Goal: Transaction & Acquisition: Purchase product/service

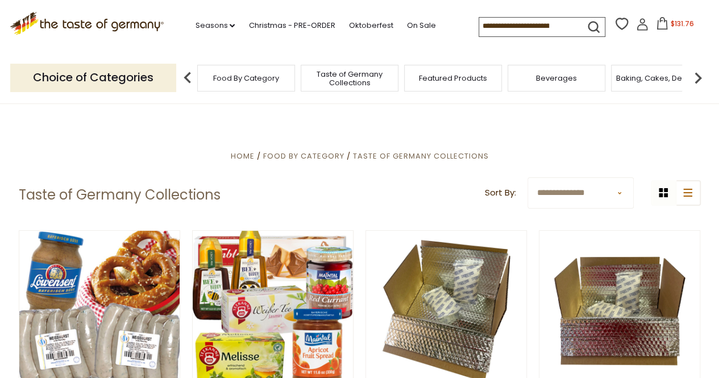
click at [662, 25] on icon at bounding box center [662, 23] width 13 height 13
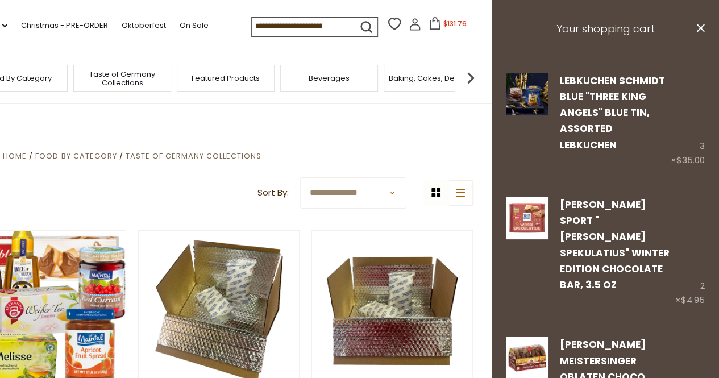
drag, startPoint x: 429, startPoint y: 110, endPoint x: 424, endPoint y: 106, distance: 6.5
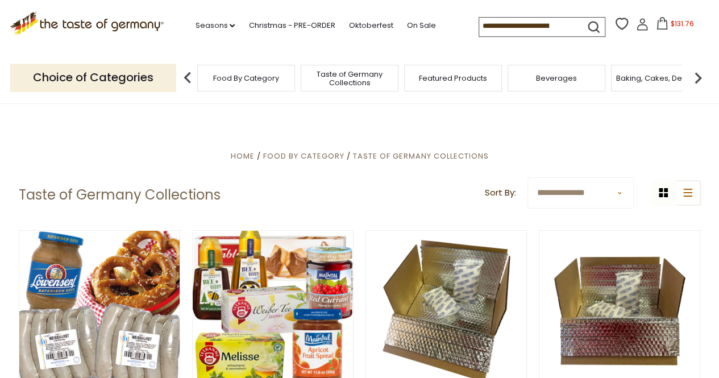
click at [496, 26] on input at bounding box center [527, 26] width 96 height 16
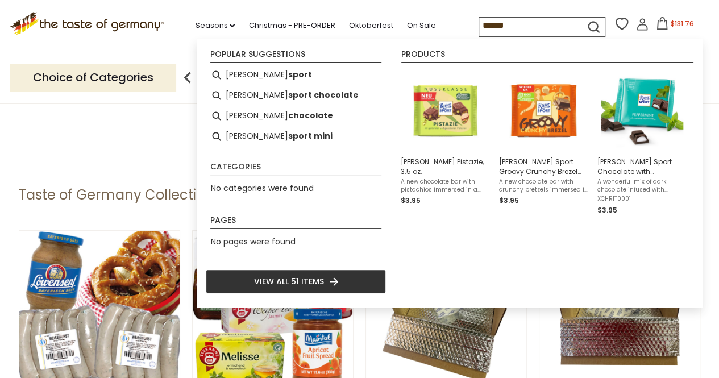
type input "******"
click at [326, 275] on li "View all 51 items" at bounding box center [296, 281] width 180 height 24
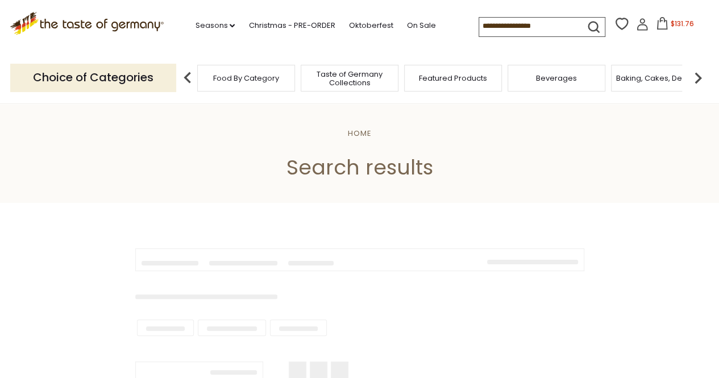
type input "******"
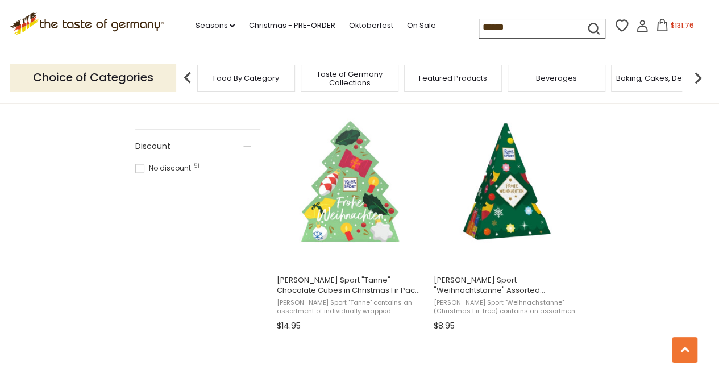
scroll to position [739, 0]
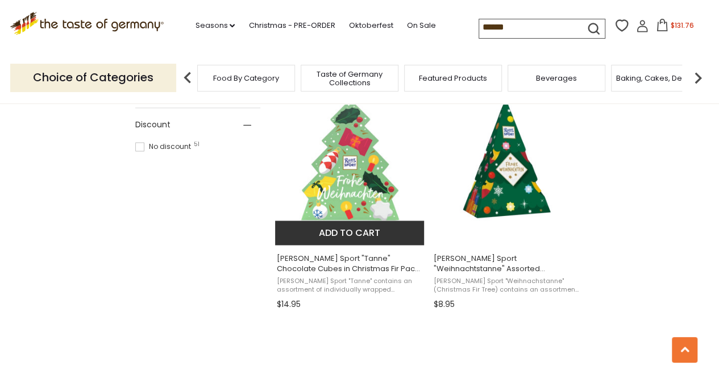
click at [345, 179] on img "Ritter Sport" at bounding box center [350, 160] width 151 height 151
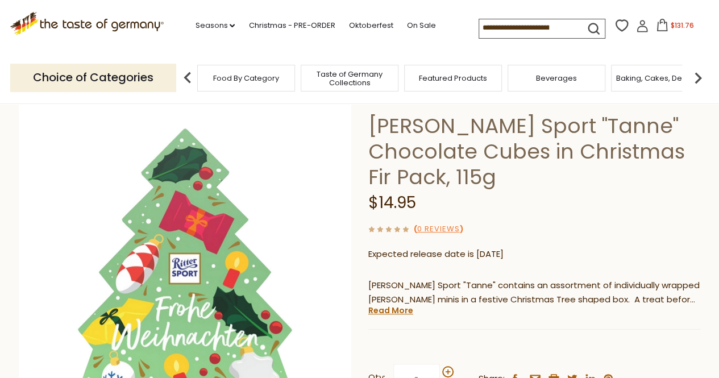
scroll to position [57, 0]
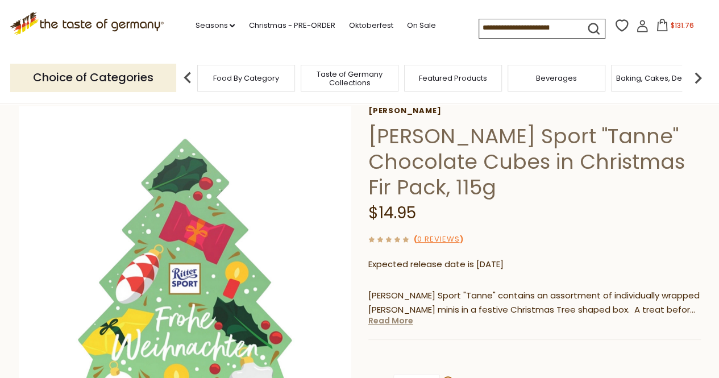
click at [381, 315] on link "Read More" at bounding box center [390, 320] width 45 height 11
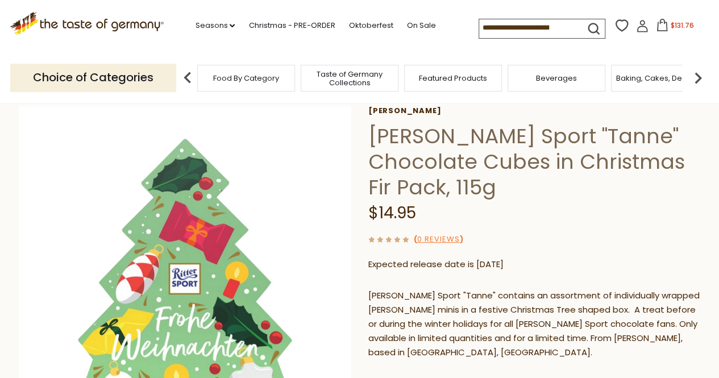
scroll to position [114, 0]
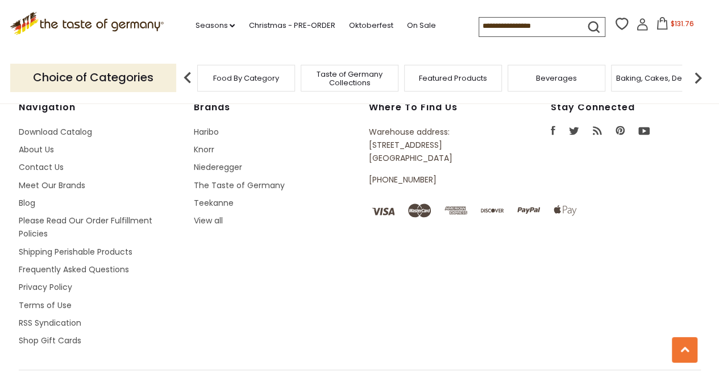
type input "******"
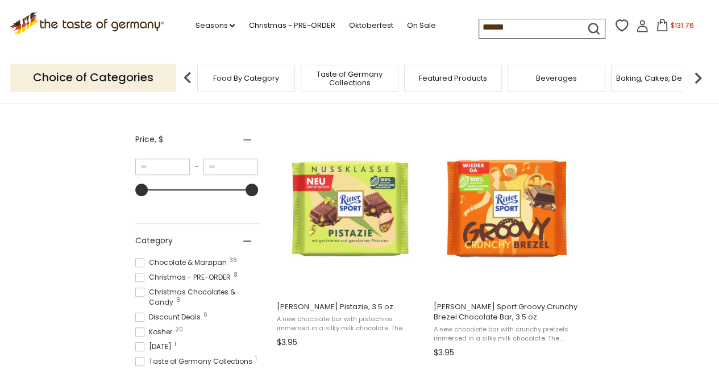
scroll to position [171, 0]
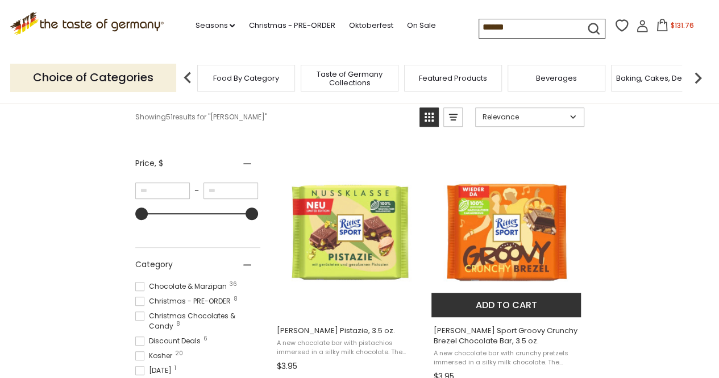
click at [504, 305] on button "Add to cart" at bounding box center [506, 305] width 150 height 24
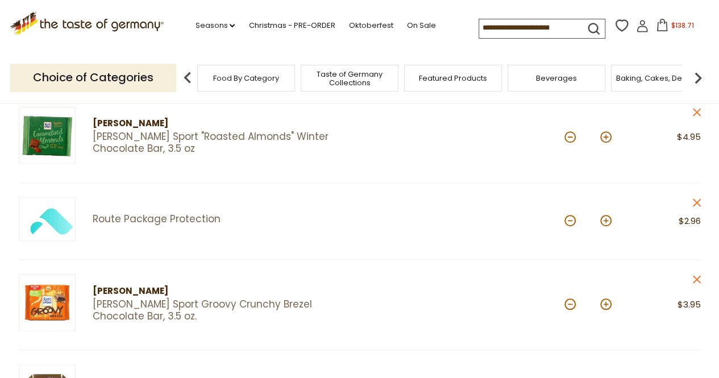
scroll to position [455, 0]
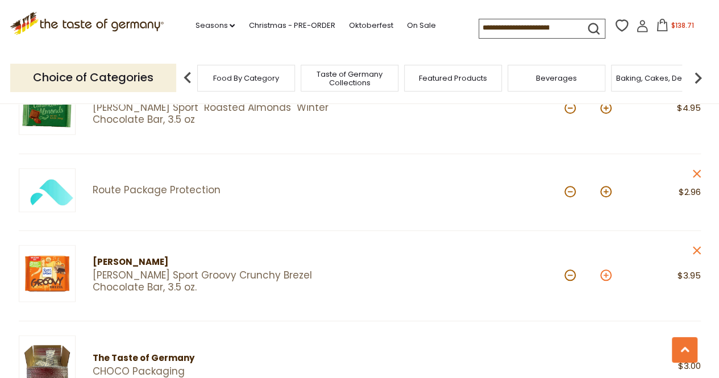
click at [605, 274] on button at bounding box center [605, 274] width 11 height 11
type input "*"
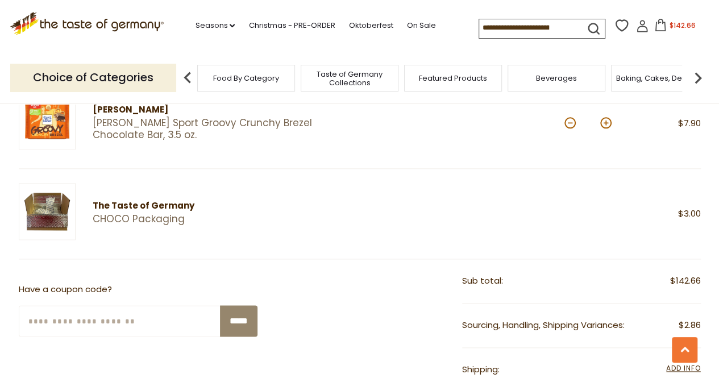
scroll to position [625, 0]
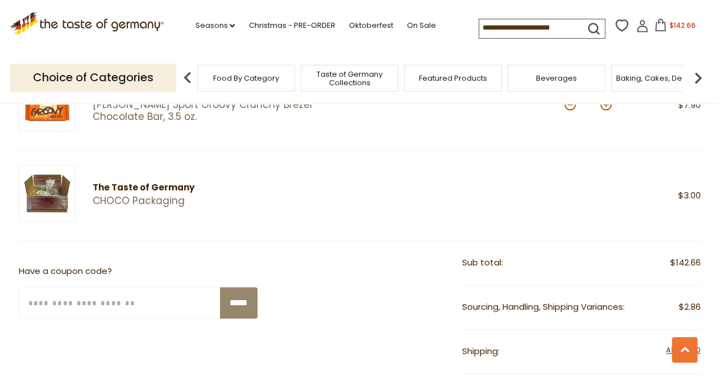
click at [92, 298] on input "Enter Your Coupon Code" at bounding box center [120, 302] width 202 height 31
type input "******"
click at [233, 294] on input "*****" at bounding box center [239, 302] width 38 height 31
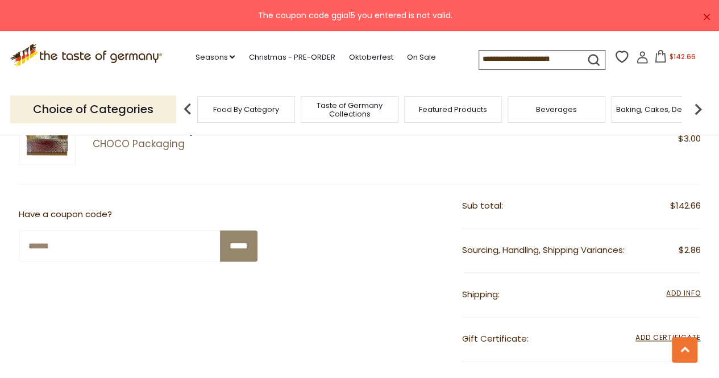
scroll to position [739, 0]
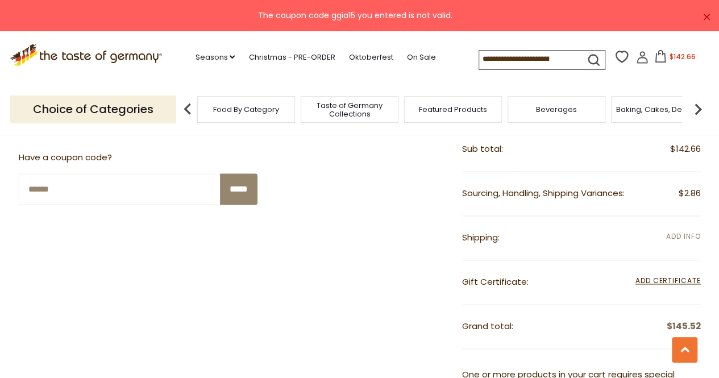
click at [675, 234] on span "Add Info" at bounding box center [683, 236] width 34 height 10
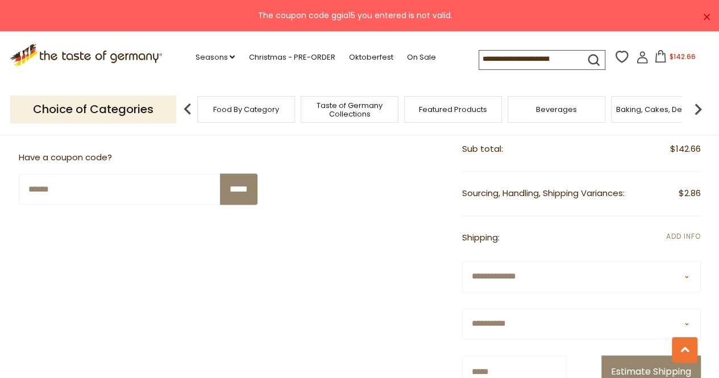
click at [675, 234] on span "Add Info" at bounding box center [683, 236] width 34 height 10
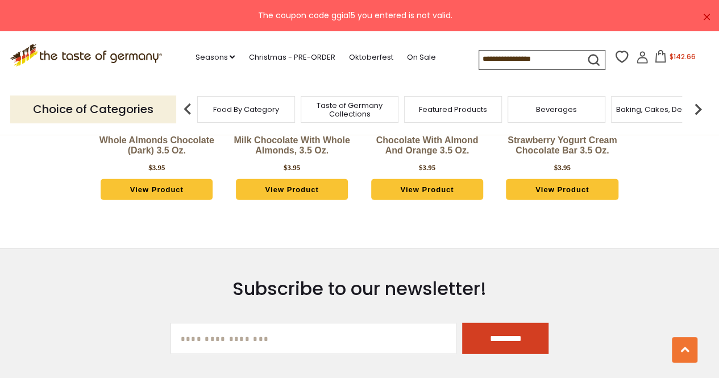
scroll to position [1478, 0]
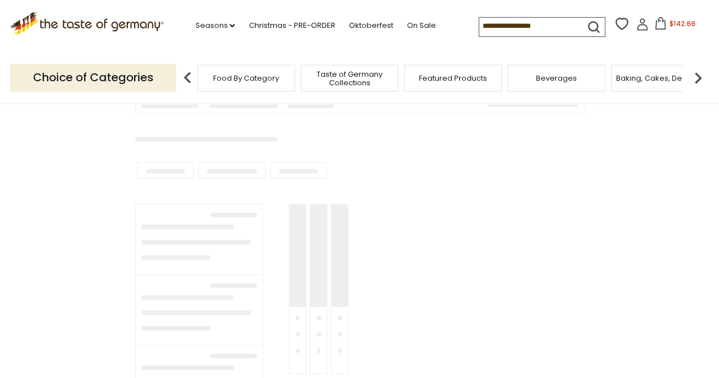
type input "******"
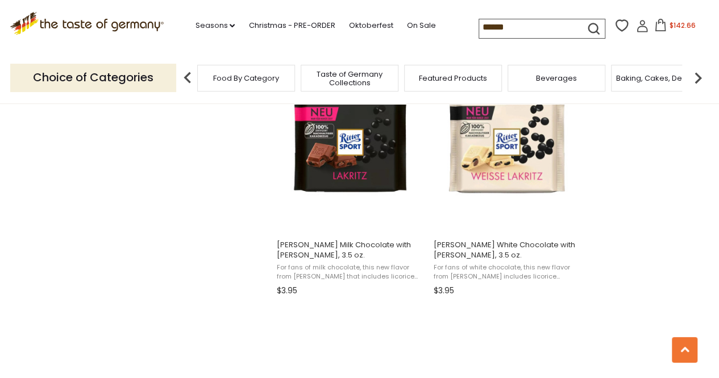
scroll to position [1762, 0]
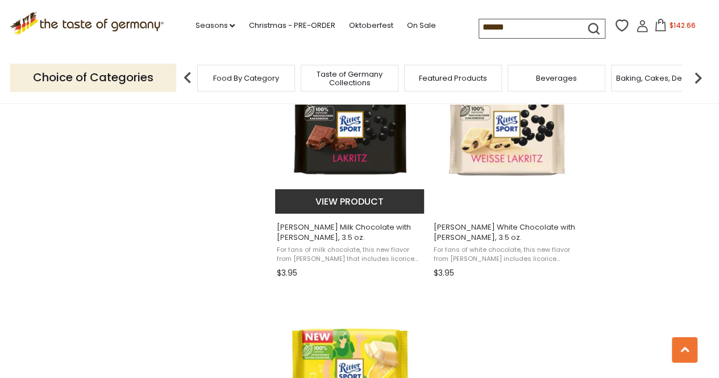
click at [349, 146] on img "Ritter Milk Chocolate with Lakritz, 3.5 oz." at bounding box center [350, 128] width 151 height 151
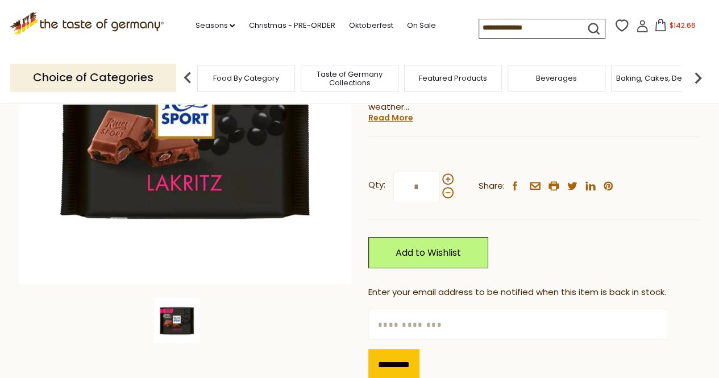
scroll to position [171, 0]
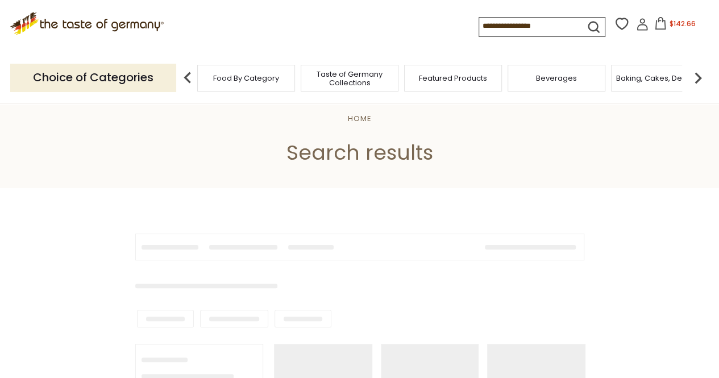
type input "******"
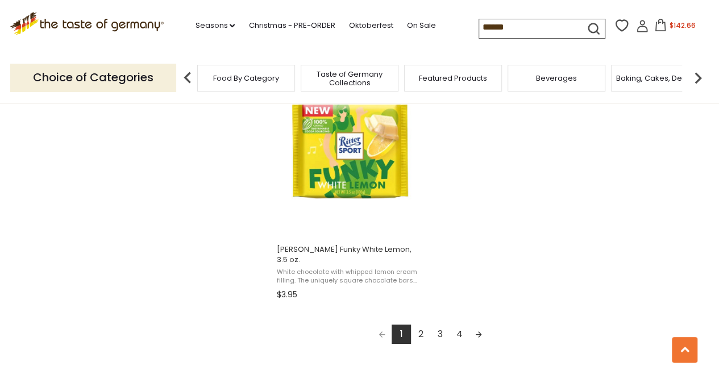
scroll to position [2103, 0]
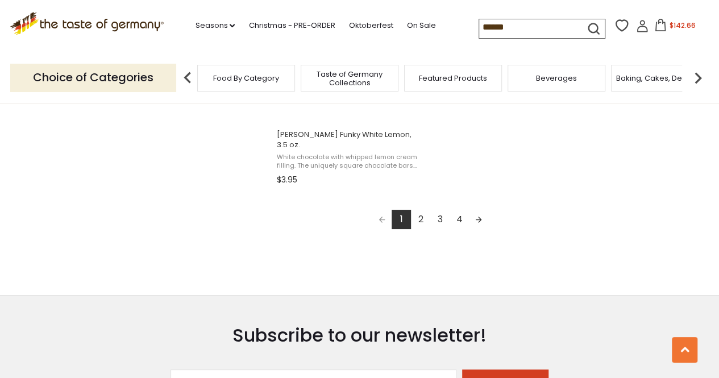
click at [420, 210] on link "2" at bounding box center [420, 219] width 19 height 19
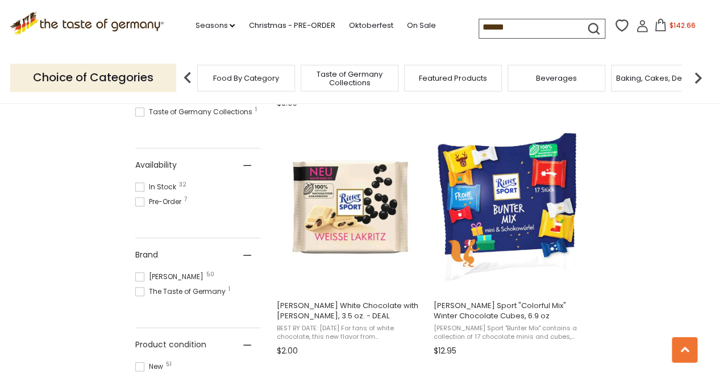
scroll to position [455, 0]
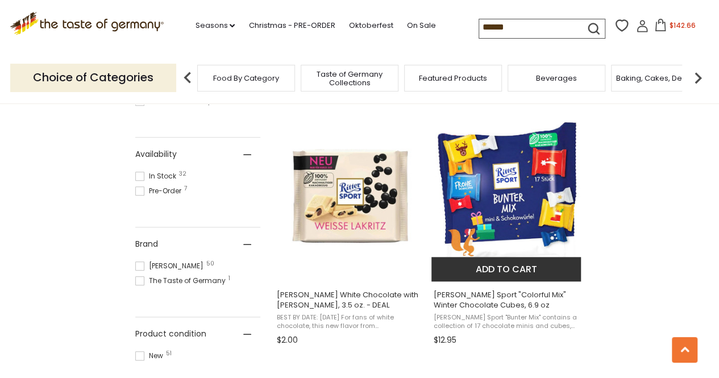
click at [499, 262] on button "Add to cart" at bounding box center [506, 269] width 150 height 24
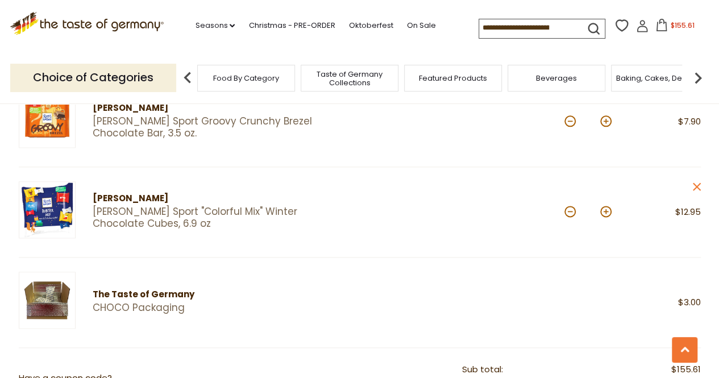
scroll to position [625, 0]
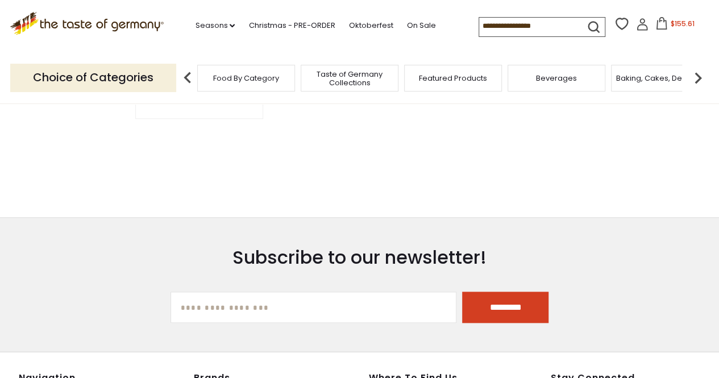
type input "******"
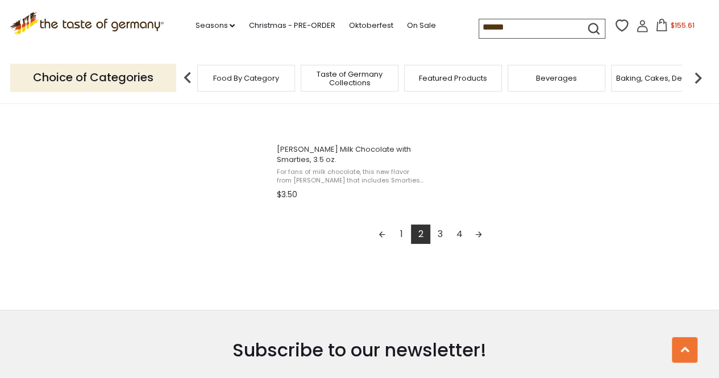
scroll to position [2047, 0]
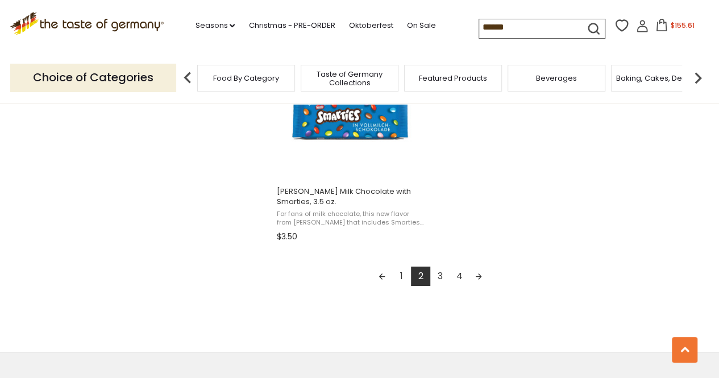
click at [439, 268] on link "3" at bounding box center [439, 276] width 19 height 19
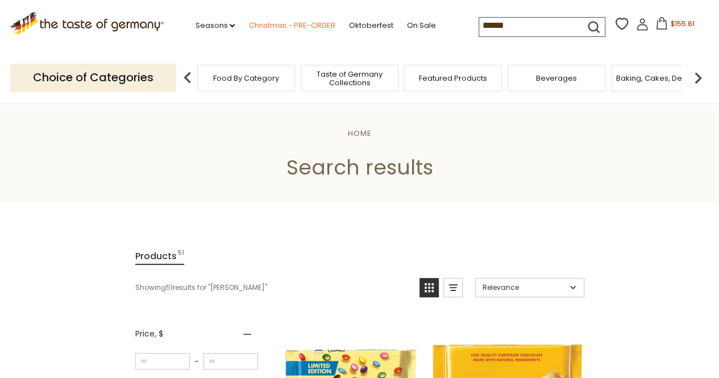
click at [297, 26] on link "Christmas - PRE-ORDER" at bounding box center [291, 25] width 86 height 13
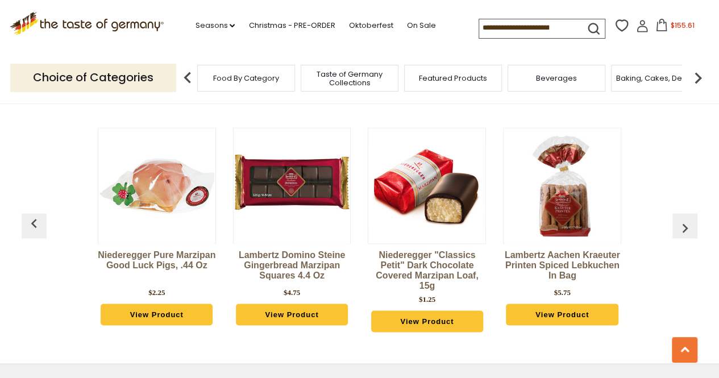
scroll to position [2661, 0]
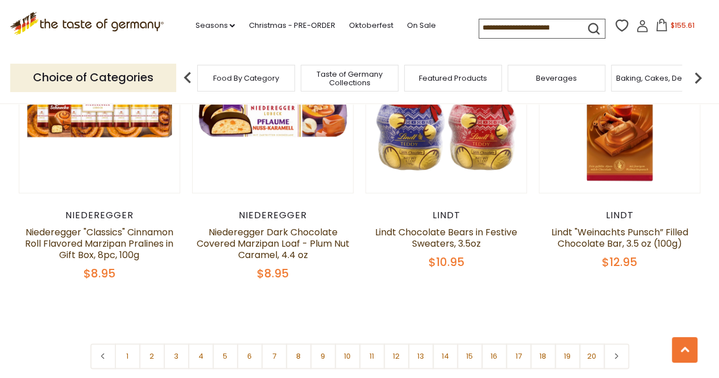
click at [237, 81] on span "Food By Category" at bounding box center [246, 78] width 66 height 9
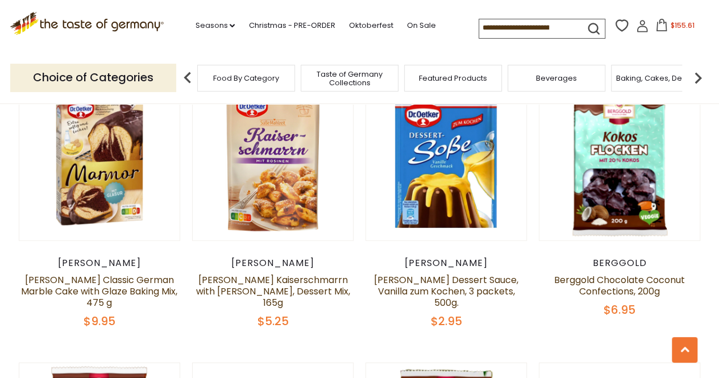
scroll to position [853, 0]
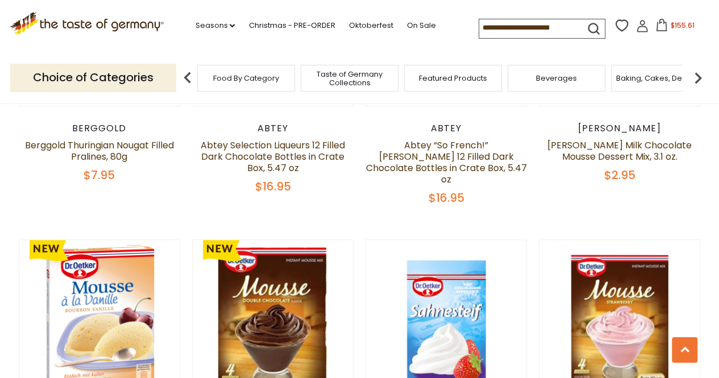
click at [457, 76] on span "Featured Products" at bounding box center [453, 78] width 68 height 9
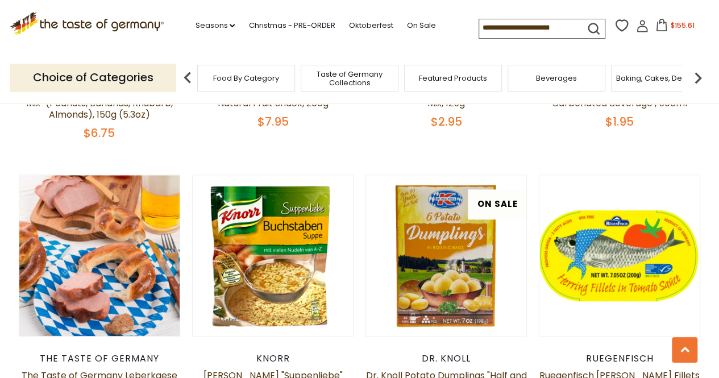
scroll to position [284, 0]
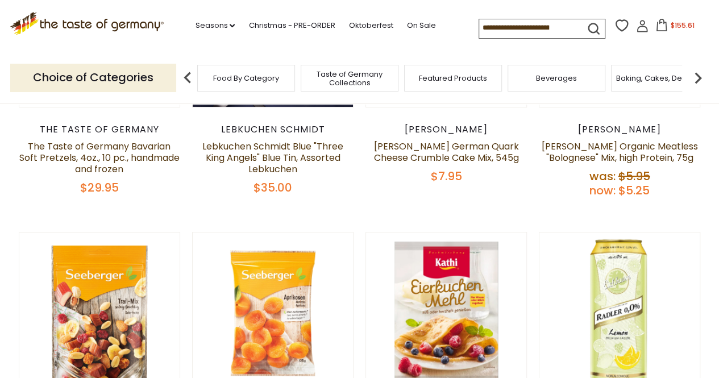
click at [482, 27] on input at bounding box center [527, 27] width 96 height 16
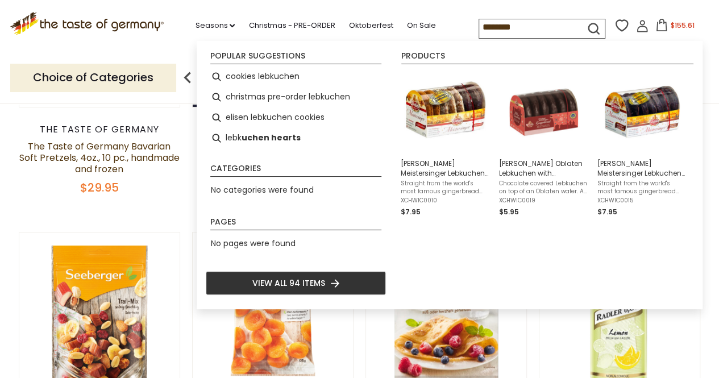
type input "*********"
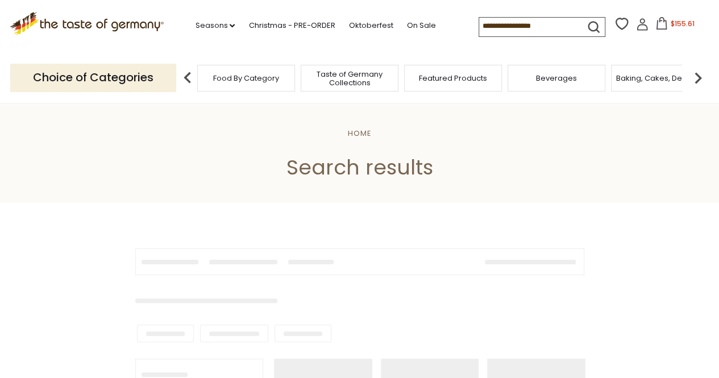
type input "*********"
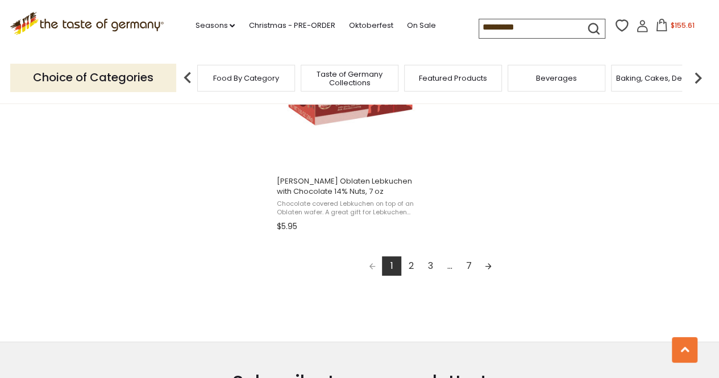
scroll to position [2103, 0]
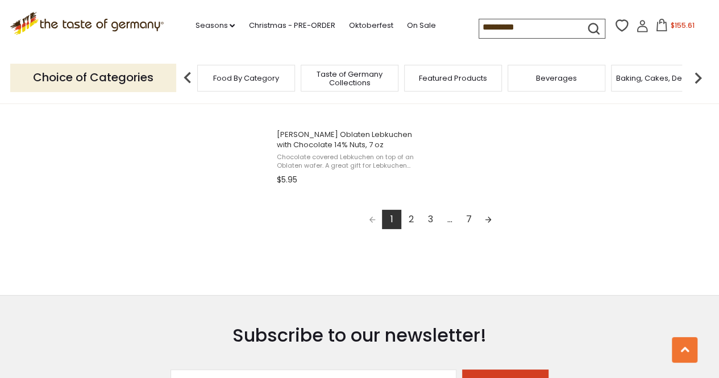
click at [413, 219] on link "2" at bounding box center [410, 219] width 19 height 19
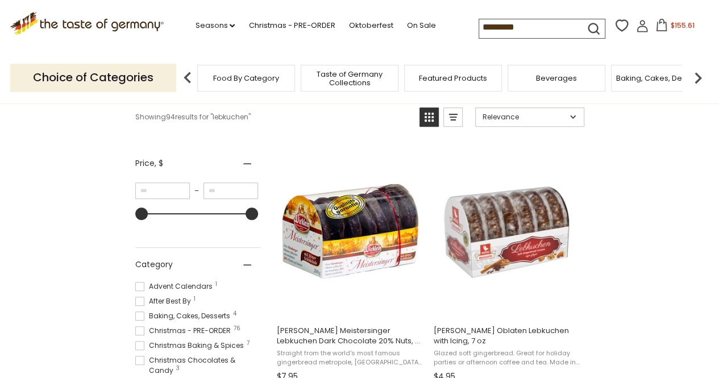
scroll to position [227, 0]
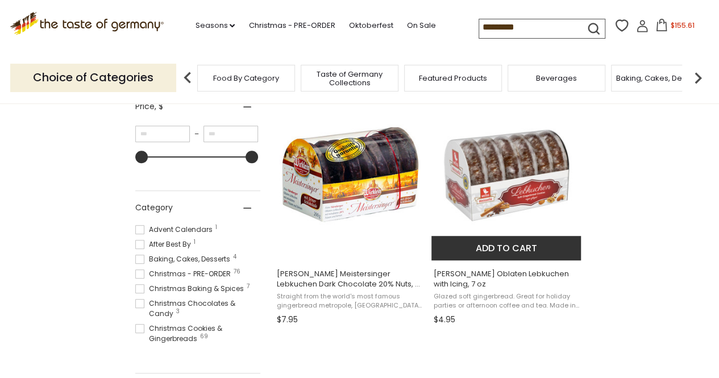
click at [474, 304] on span "Glazed soft gingerbread. Great for holiday parties or afternoon coffee and tea.…" at bounding box center [506, 301] width 147 height 18
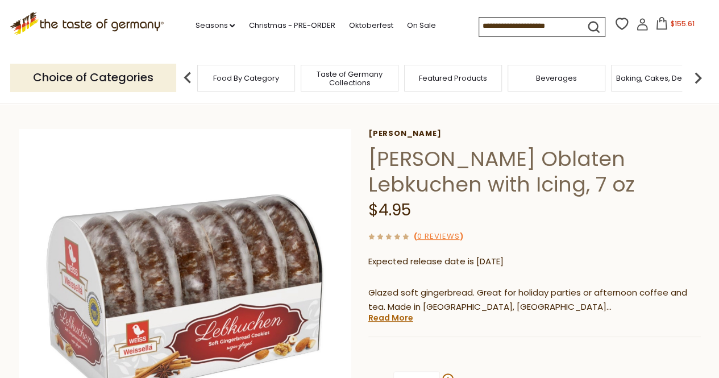
scroll to position [57, 0]
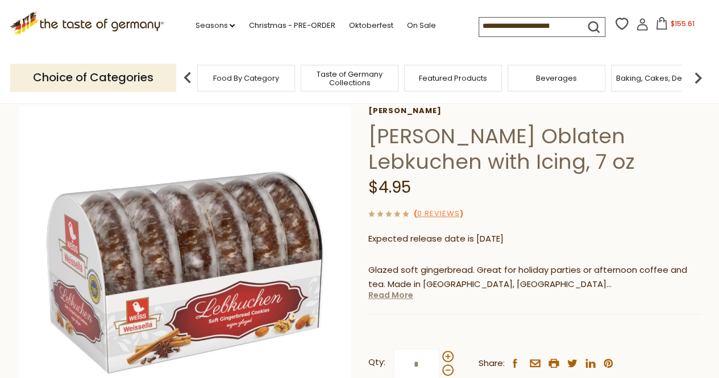
click at [392, 298] on link "Read More" at bounding box center [390, 294] width 45 height 11
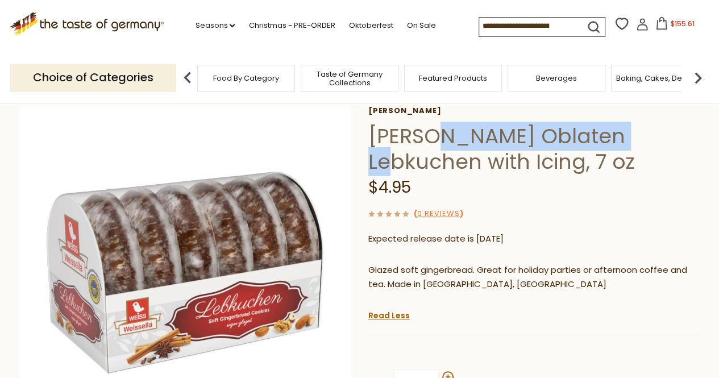
drag, startPoint x: 436, startPoint y: 136, endPoint x: 634, endPoint y: 143, distance: 198.5
click at [634, 143] on h1 "[PERSON_NAME] Oblaten Lebkuchen with Icing, 7 oz" at bounding box center [534, 148] width 333 height 51
copy h1 "Oblaten Lebkuchen"
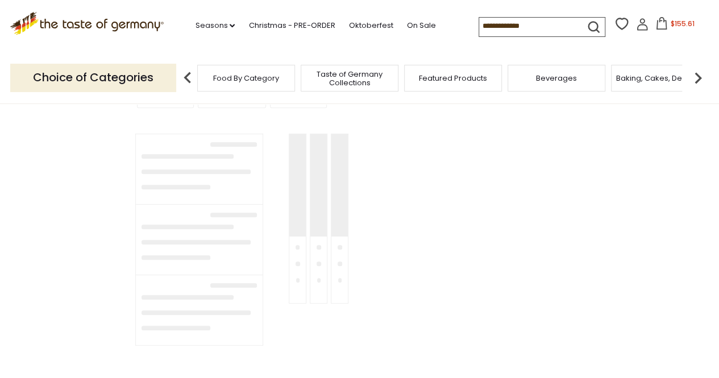
type input "*********"
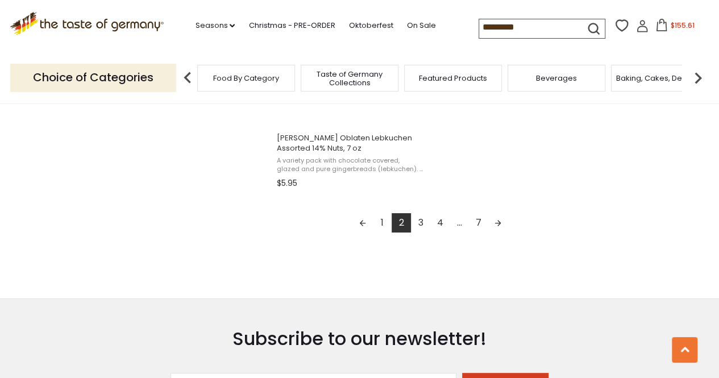
scroll to position [2103, 0]
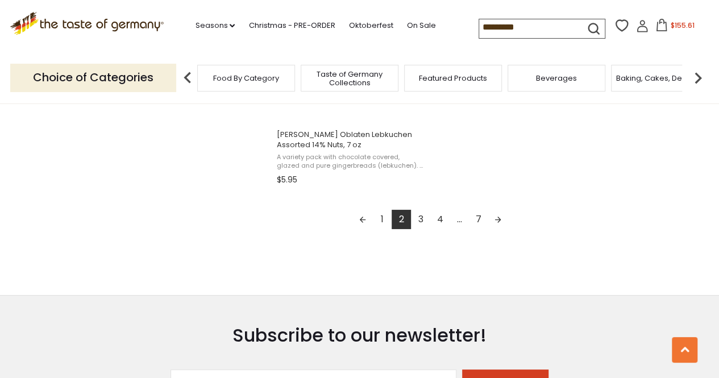
click at [420, 219] on link "3" at bounding box center [420, 219] width 19 height 19
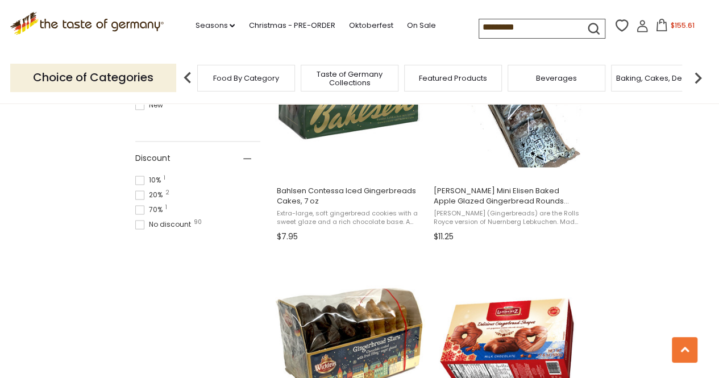
scroll to position [910, 0]
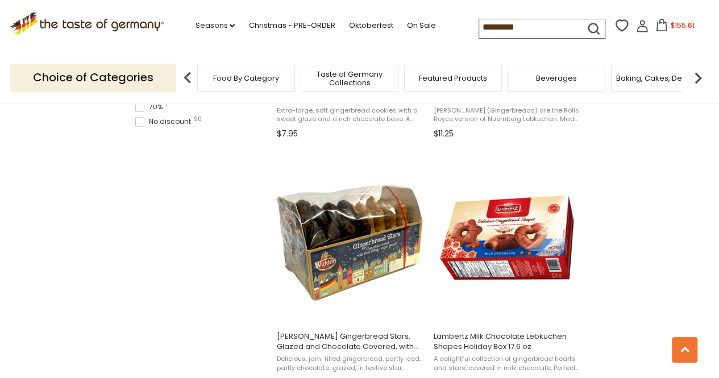
click at [657, 24] on icon at bounding box center [661, 25] width 13 height 13
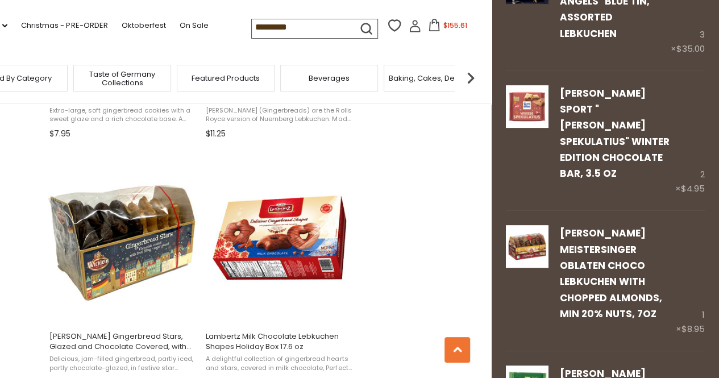
scroll to position [0, 0]
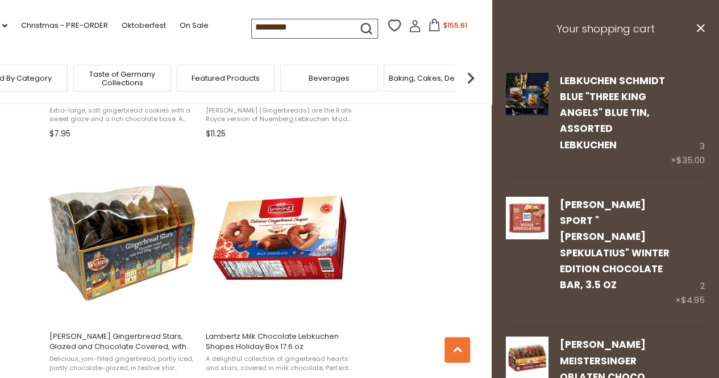
click at [696, 23] on button "close" at bounding box center [700, 30] width 9 height 14
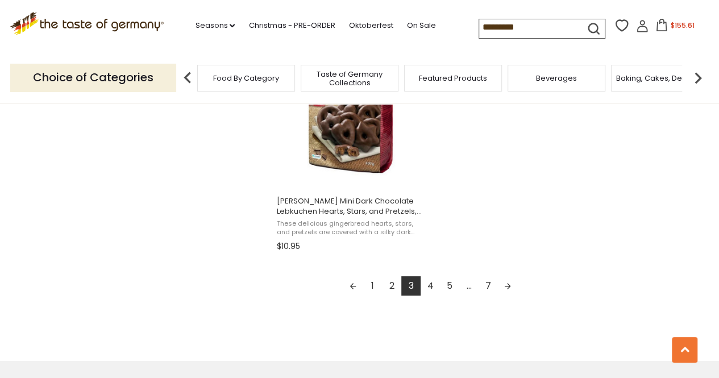
scroll to position [2047, 0]
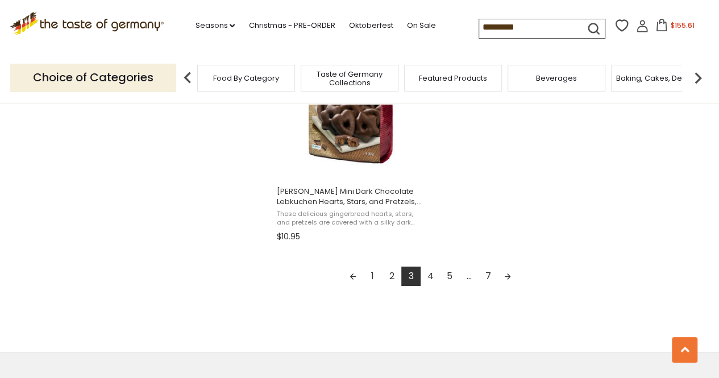
click at [433, 277] on link "4" at bounding box center [430, 276] width 19 height 19
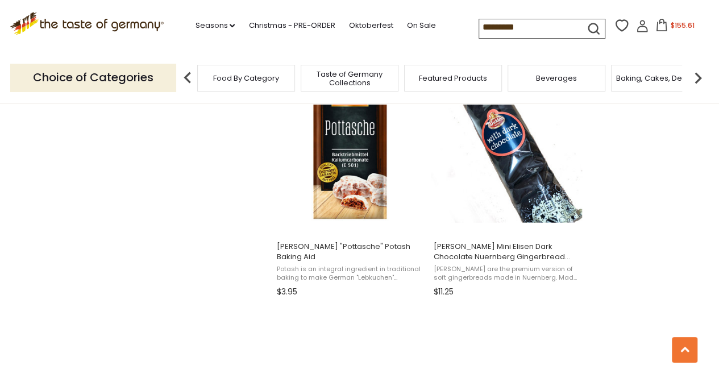
scroll to position [1251, 0]
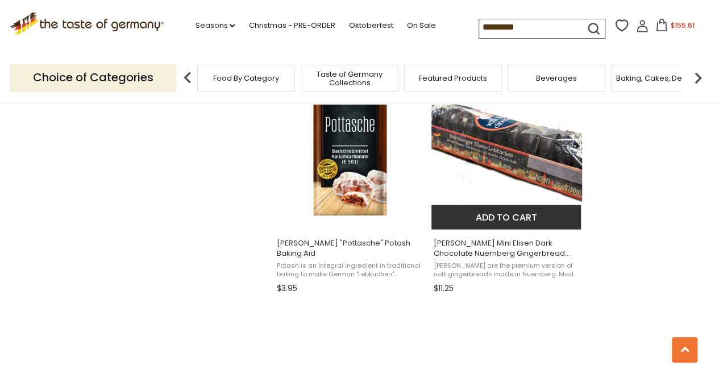
click at [526, 220] on button "Add to cart" at bounding box center [506, 217] width 150 height 24
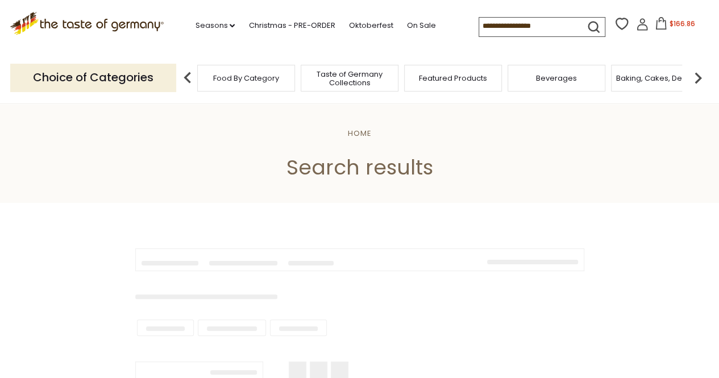
type input "*********"
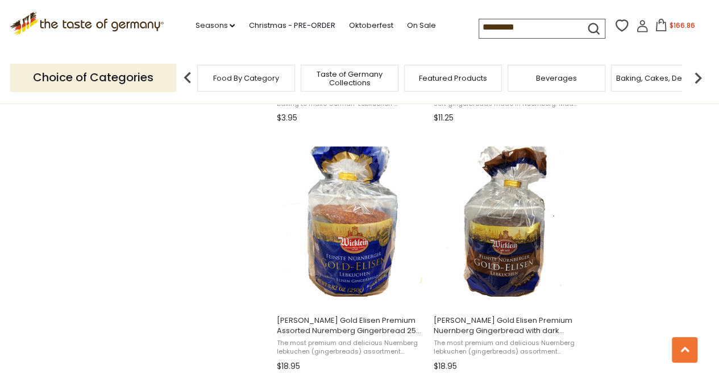
scroll to position [1478, 0]
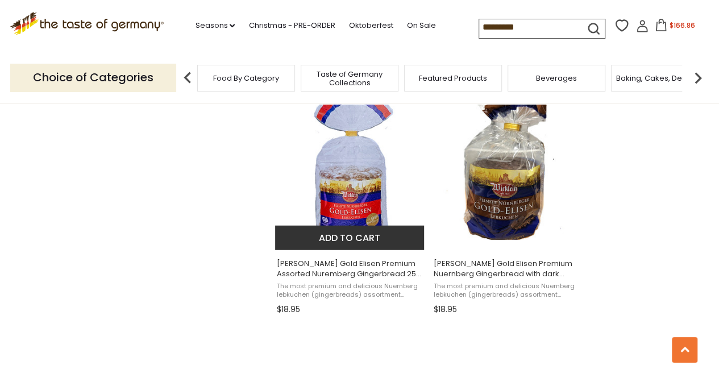
click at [350, 234] on button "Add to cart" at bounding box center [350, 238] width 150 height 24
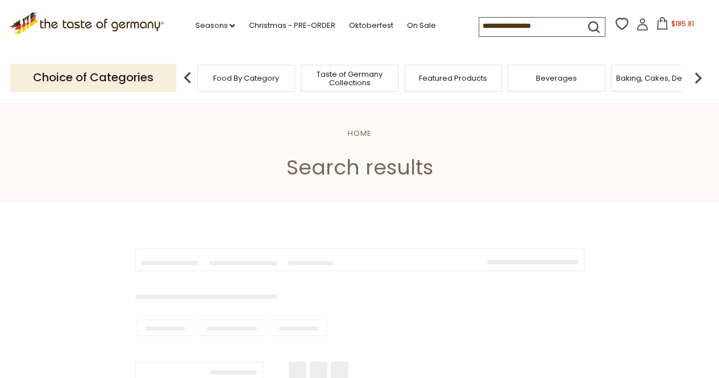
type input "*********"
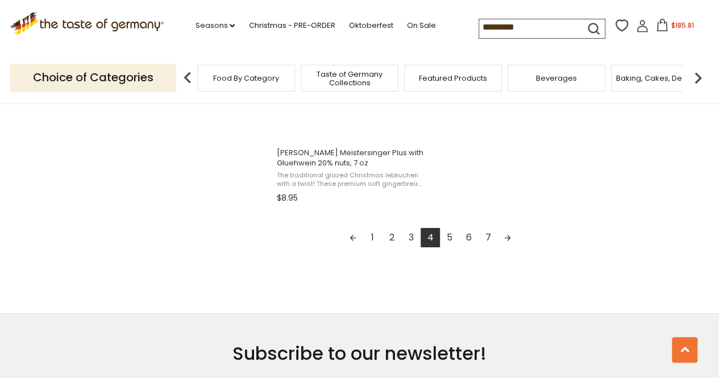
scroll to position [2103, 0]
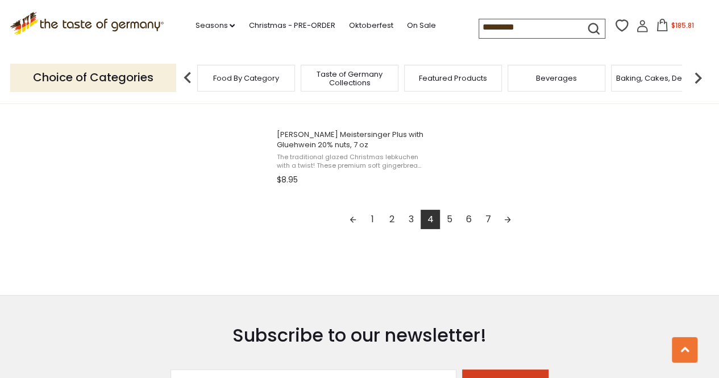
click at [449, 219] on link "5" at bounding box center [449, 219] width 19 height 19
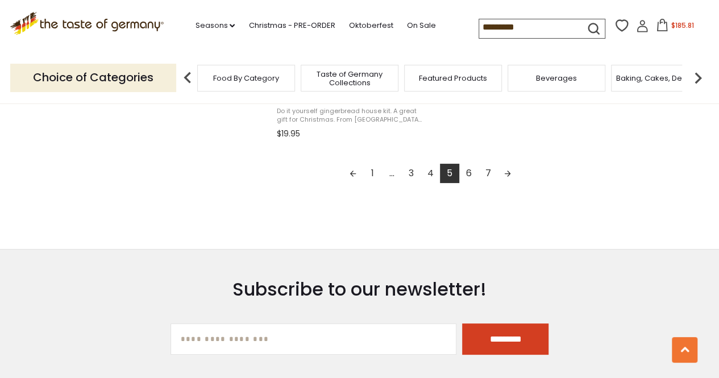
scroll to position [2160, 0]
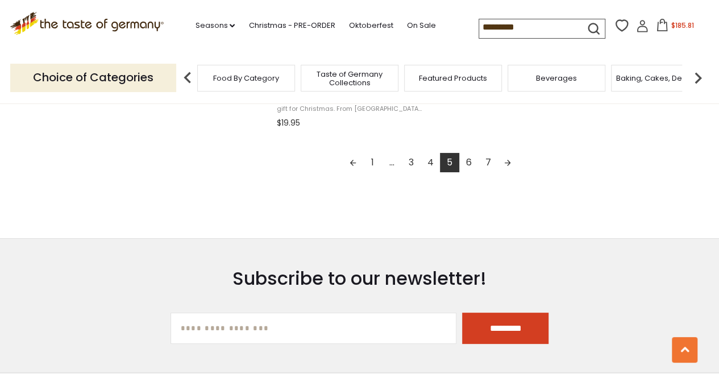
click at [469, 164] on link "6" at bounding box center [468, 162] width 19 height 19
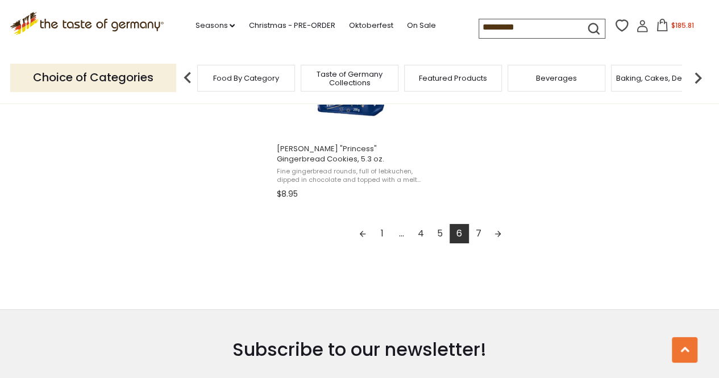
scroll to position [2047, 0]
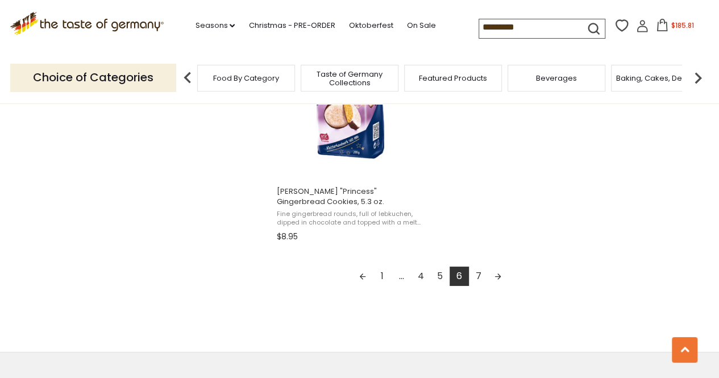
click at [481, 276] on link "7" at bounding box center [478, 276] width 19 height 19
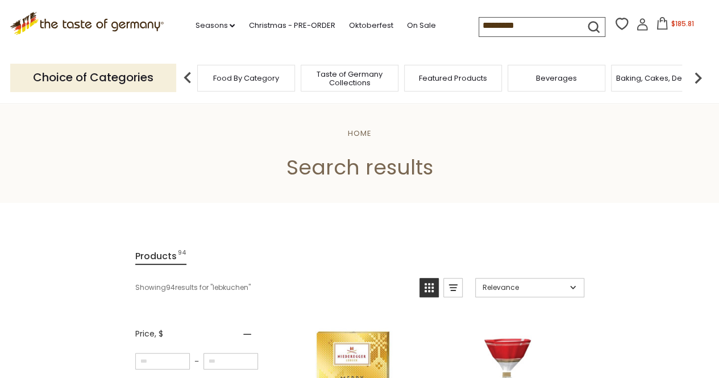
click at [679, 23] on span "$185.81" at bounding box center [682, 24] width 23 height 10
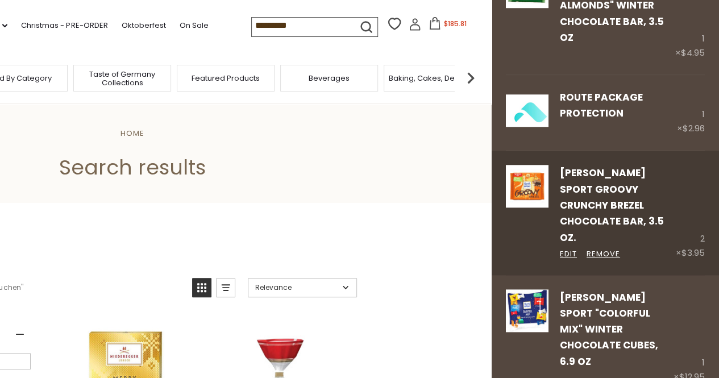
scroll to position [569, 0]
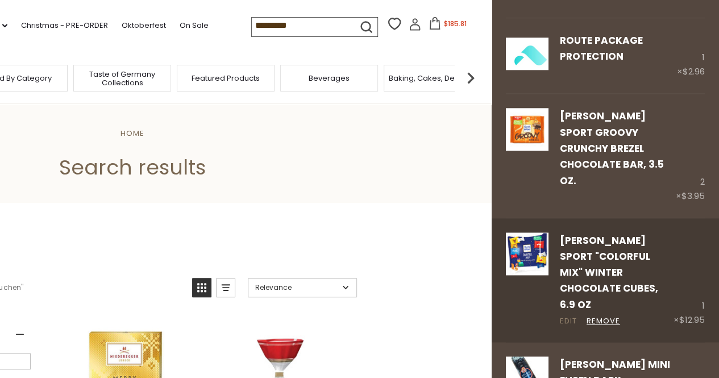
click at [567, 316] on link "Edit" at bounding box center [568, 322] width 17 height 12
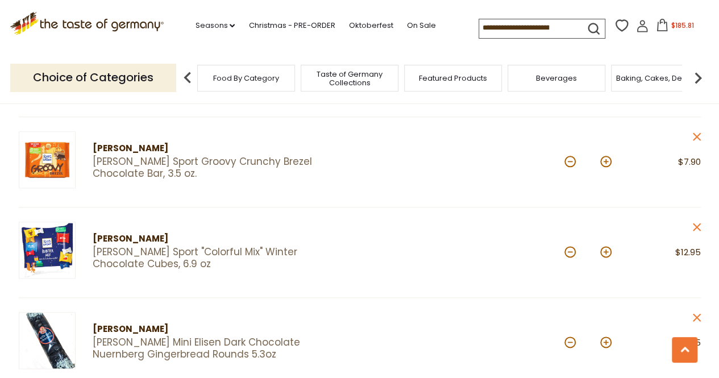
scroll to position [625, 0]
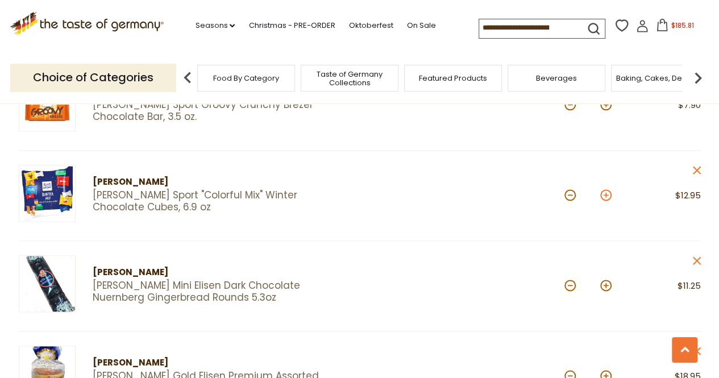
click at [605, 194] on button at bounding box center [605, 194] width 11 height 11
type input "*"
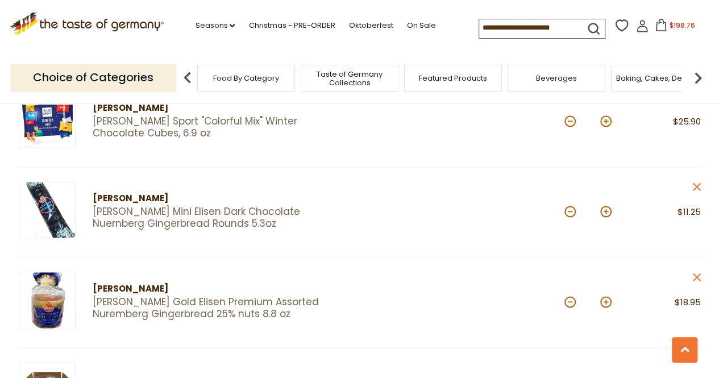
scroll to position [682, 0]
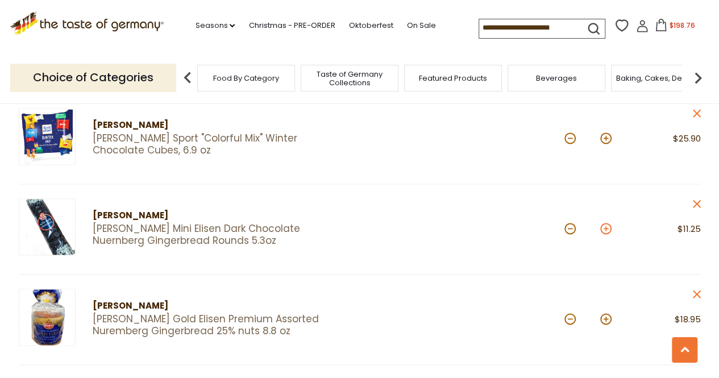
click at [605, 228] on button at bounding box center [605, 228] width 11 height 11
type input "*"
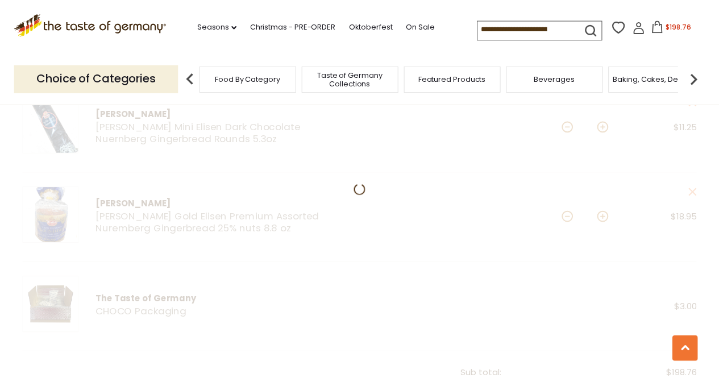
scroll to position [796, 0]
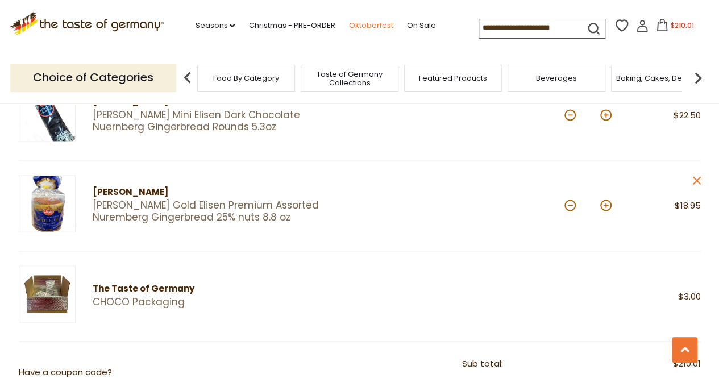
click at [366, 24] on link "Oktoberfest" at bounding box center [370, 25] width 44 height 13
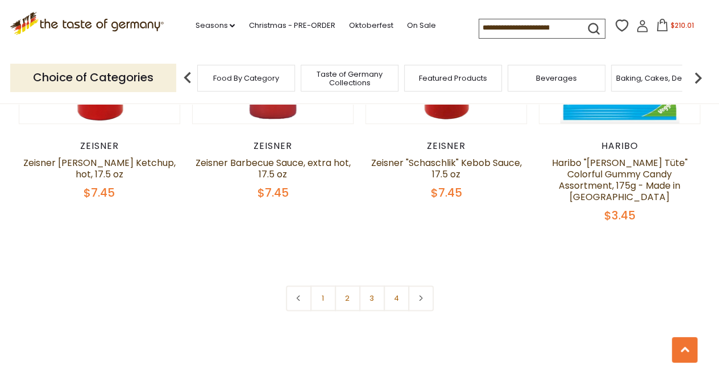
scroll to position [2786, 0]
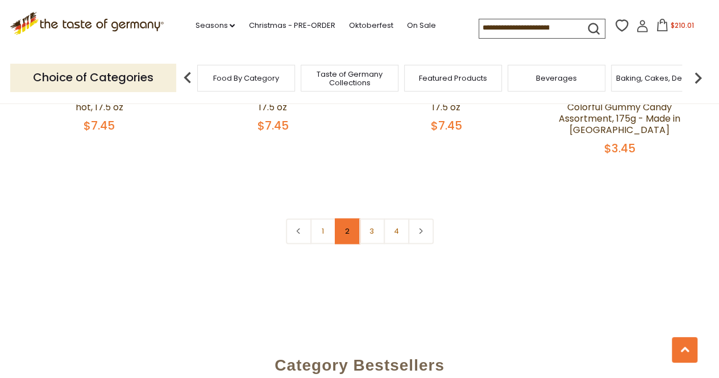
click at [347, 226] on link "2" at bounding box center [348, 231] width 26 height 26
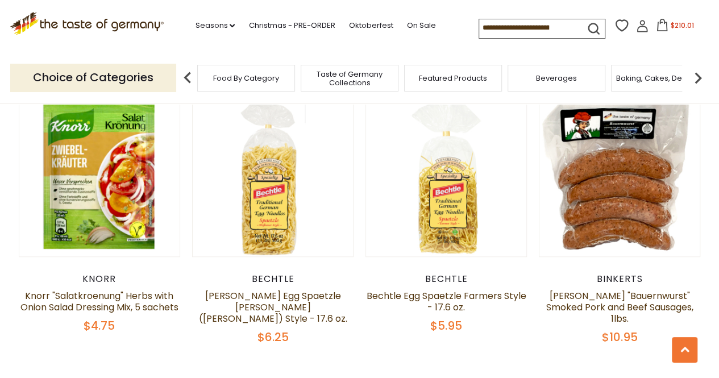
scroll to position [2745, 0]
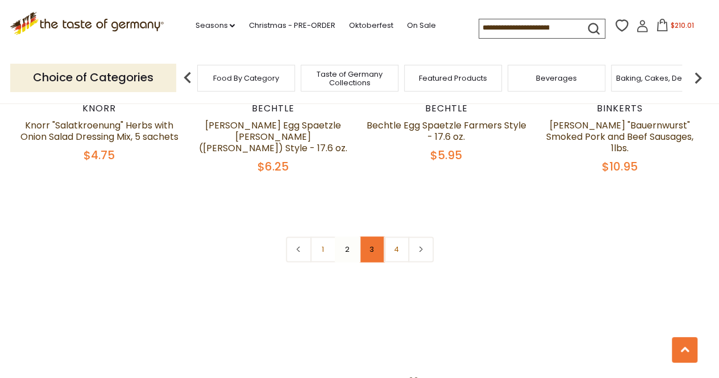
click at [374, 236] on link "3" at bounding box center [372, 249] width 26 height 26
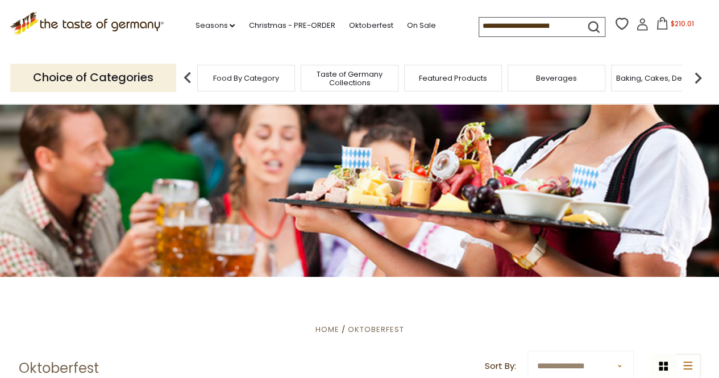
scroll to position [0, 0]
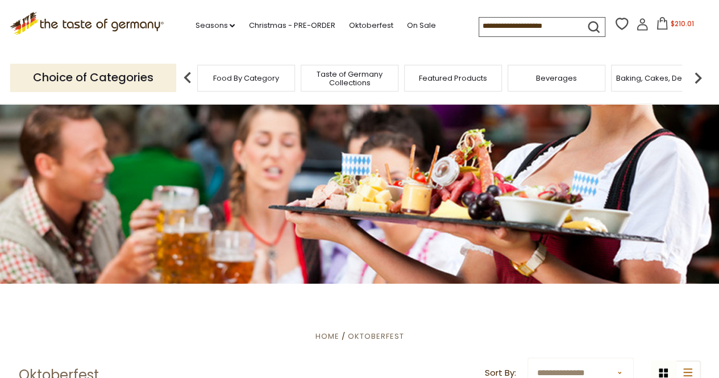
click at [698, 76] on img at bounding box center [698, 78] width 23 height 23
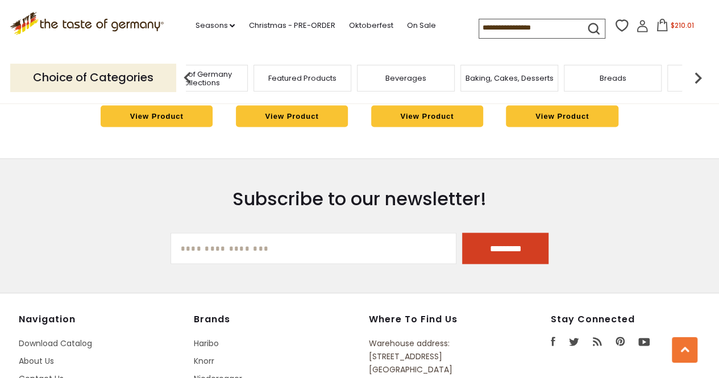
scroll to position [3297, 0]
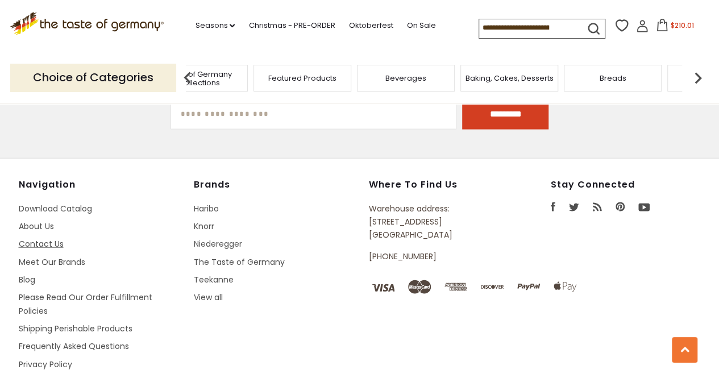
click at [47, 240] on link "Contact Us" at bounding box center [41, 243] width 45 height 11
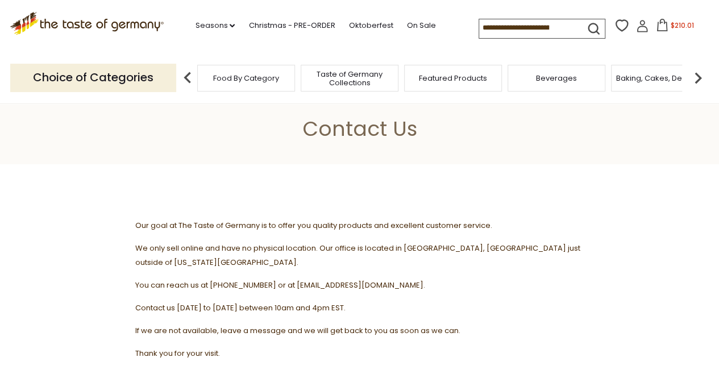
scroll to position [57, 0]
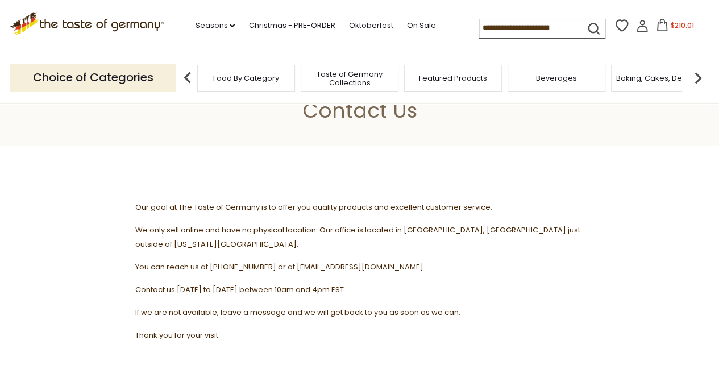
click at [293, 262] on span "You can reach us at [PHONE_NUMBER] or at [EMAIL_ADDRESS][DOMAIN_NAME]." at bounding box center [280, 267] width 290 height 11
drag, startPoint x: 289, startPoint y: 253, endPoint x: 416, endPoint y: 252, distance: 127.4
click at [416, 262] on span "You can reach us at [PHONE_NUMBER] or at [EMAIL_ADDRESS][DOMAIN_NAME]." at bounding box center [280, 267] width 290 height 11
copy span "[EMAIL_ADDRESS][DOMAIN_NAME]."
